Goal: Task Accomplishment & Management: Use online tool/utility

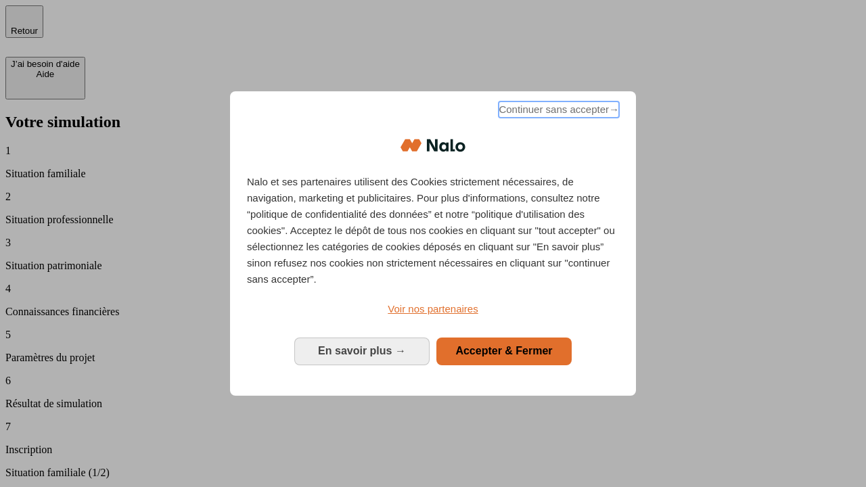
click at [557, 112] on span "Continuer sans accepter →" at bounding box center [558, 109] width 120 height 16
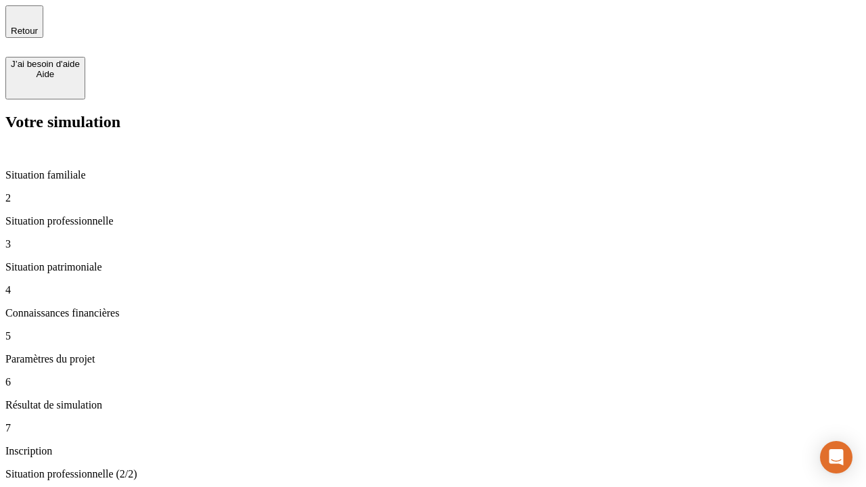
type input "30 000"
type input "0"
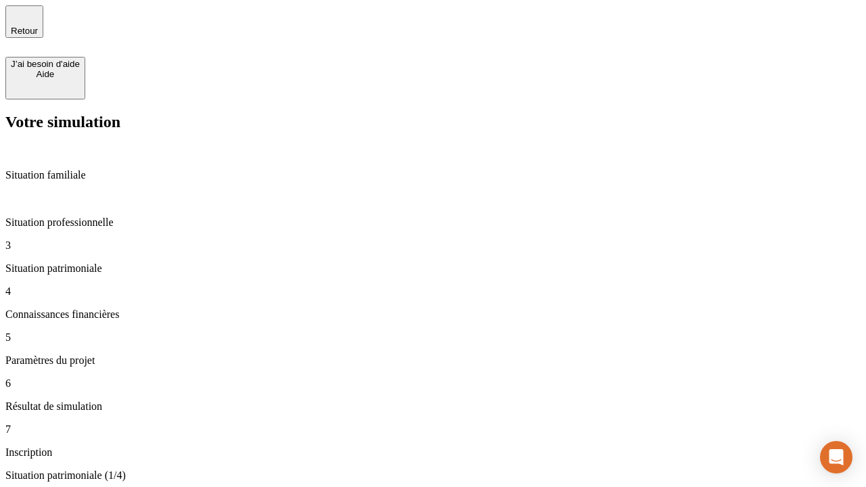
type input "1 000"
